Goal: Transaction & Acquisition: Book appointment/travel/reservation

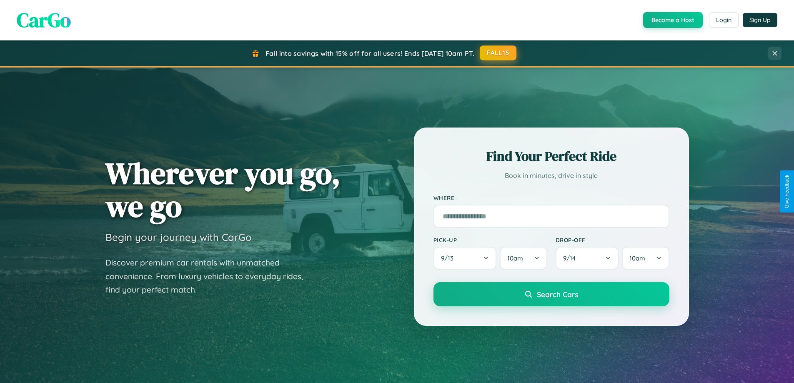
click at [499, 53] on button "FALL15" at bounding box center [498, 52] width 37 height 15
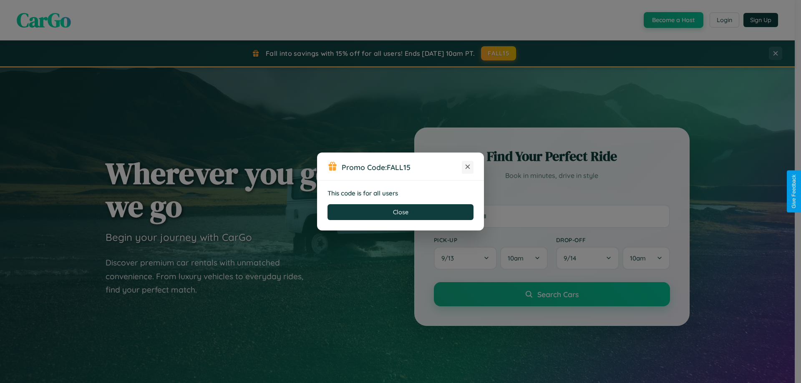
click at [467, 167] on icon at bounding box center [467, 167] width 8 height 8
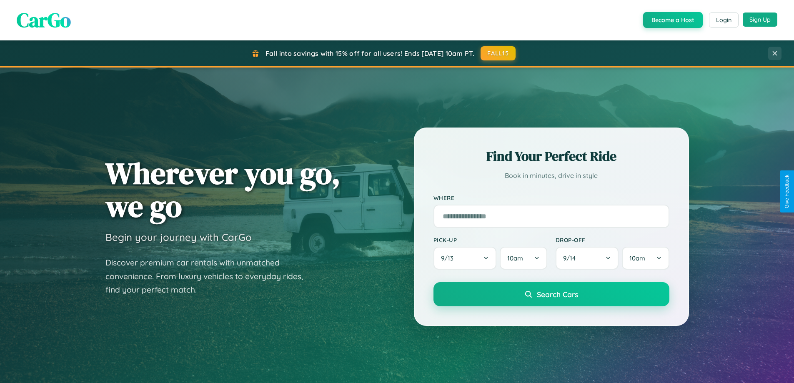
click at [760, 20] on button "Sign Up" at bounding box center [760, 20] width 35 height 14
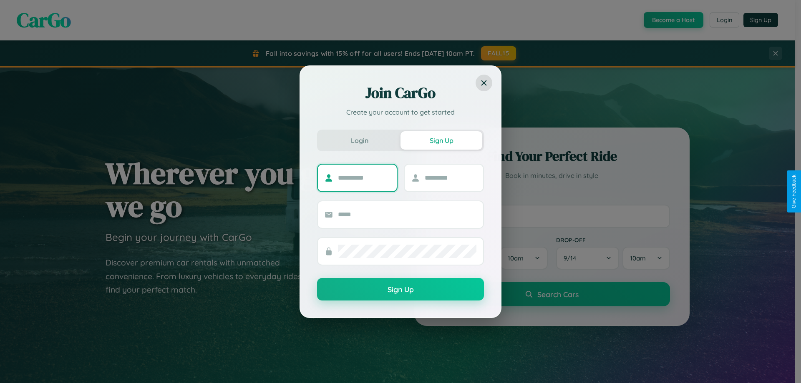
click at [364, 178] on input "text" at bounding box center [364, 177] width 52 height 13
type input "*****"
click at [450, 178] on input "text" at bounding box center [451, 177] width 52 height 13
type input "*****"
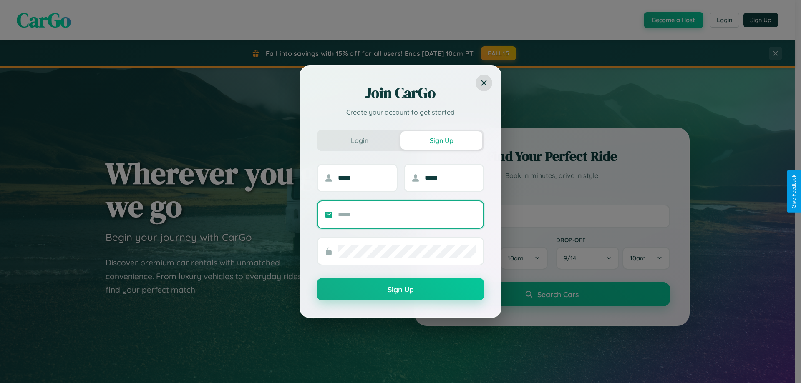
click at [407, 214] on input "text" at bounding box center [407, 214] width 138 height 13
type input "**********"
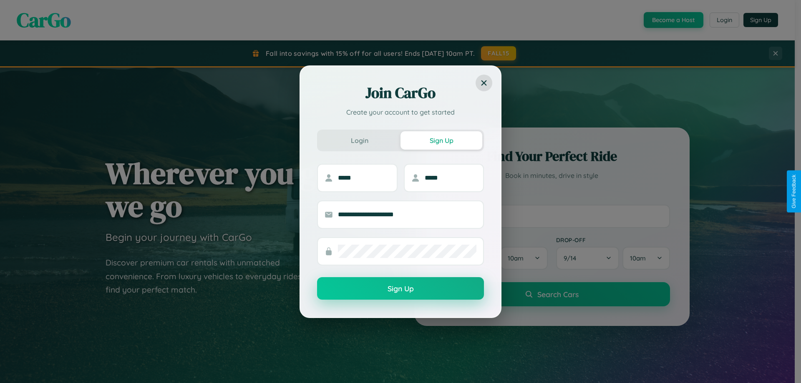
click at [400, 289] on button "Sign Up" at bounding box center [400, 288] width 167 height 23
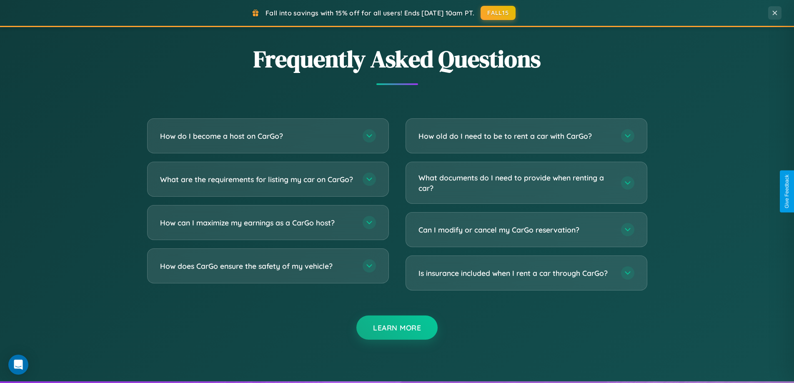
scroll to position [1605, 0]
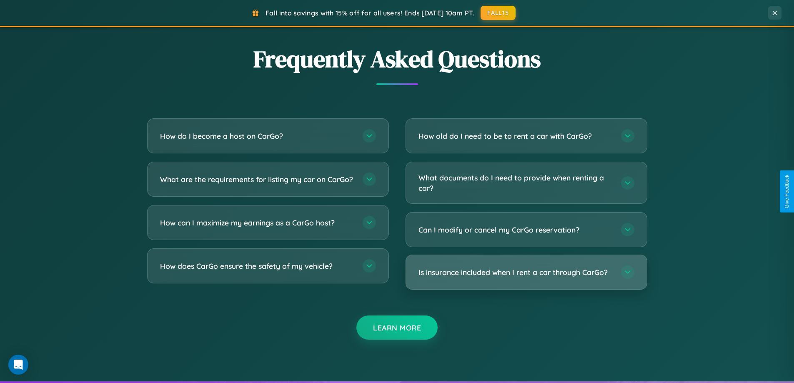
click at [526, 273] on h3 "Is insurance included when I rent a car through CarGo?" at bounding box center [516, 272] width 194 height 10
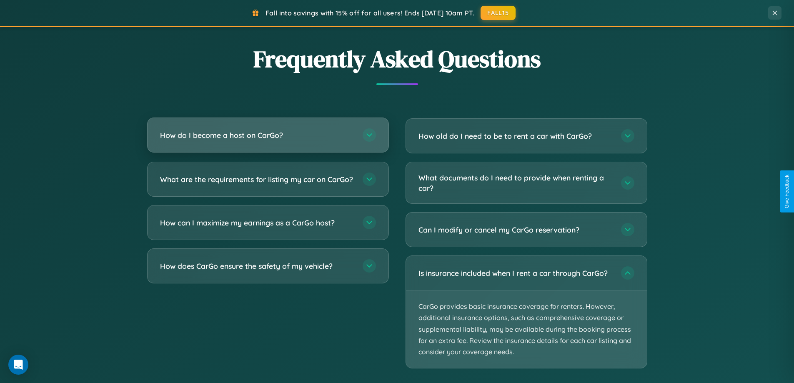
click at [268, 136] on h3 "How do I become a host on CarGo?" at bounding box center [257, 135] width 194 height 10
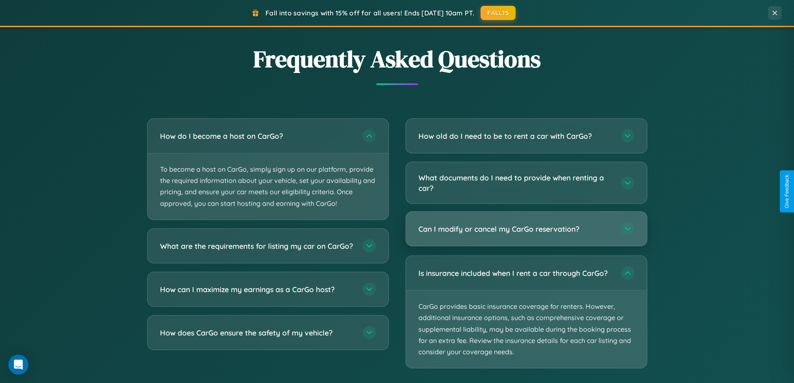
click at [526, 229] on h3 "Can I modify or cancel my CarGo reservation?" at bounding box center [516, 229] width 194 height 10
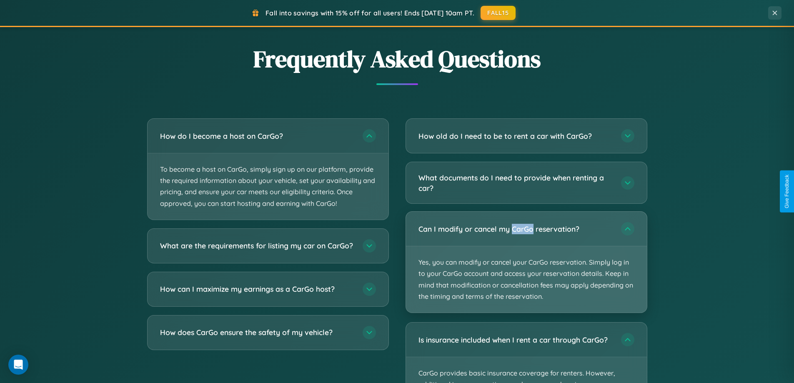
click at [526, 262] on p "Yes, you can modify or cancel your CarGo reservation. Simply log in to your Car…" at bounding box center [526, 279] width 241 height 66
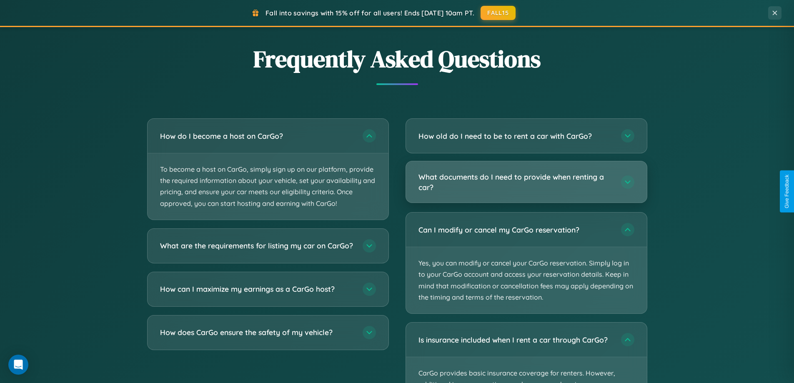
click at [526, 183] on h3 "What documents do I need to provide when renting a car?" at bounding box center [516, 182] width 194 height 20
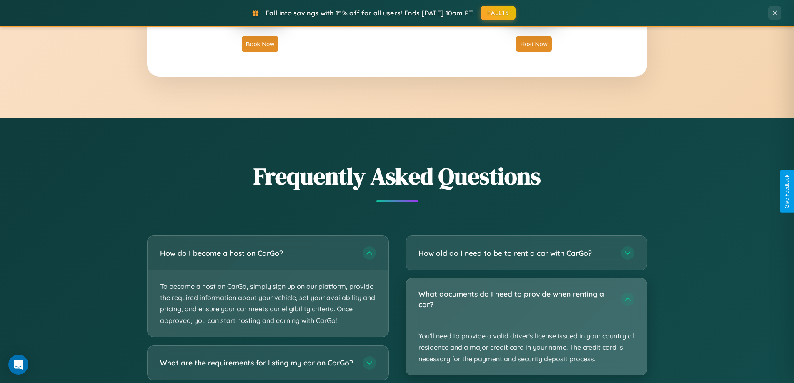
scroll to position [359, 0]
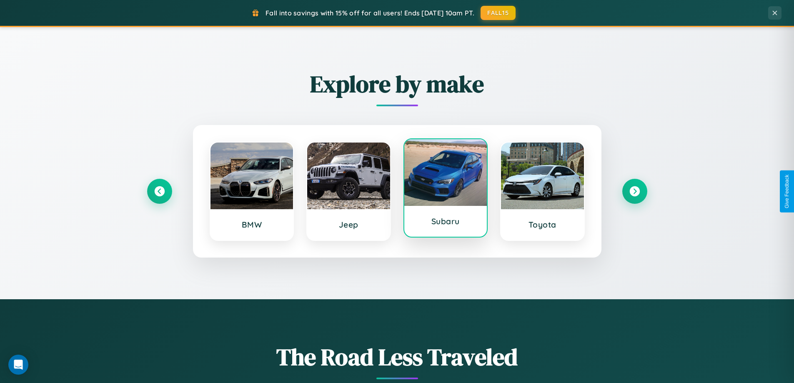
click at [445, 188] on div at bounding box center [446, 172] width 83 height 67
